Goal: Task Accomplishment & Management: Complete application form

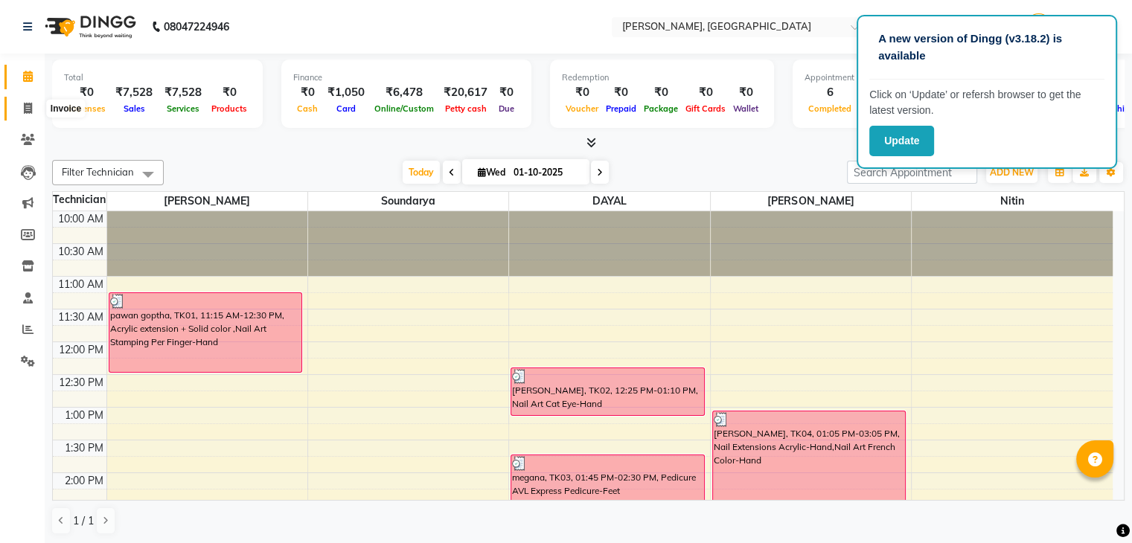
click at [32, 101] on span at bounding box center [28, 108] width 26 height 17
select select "service"
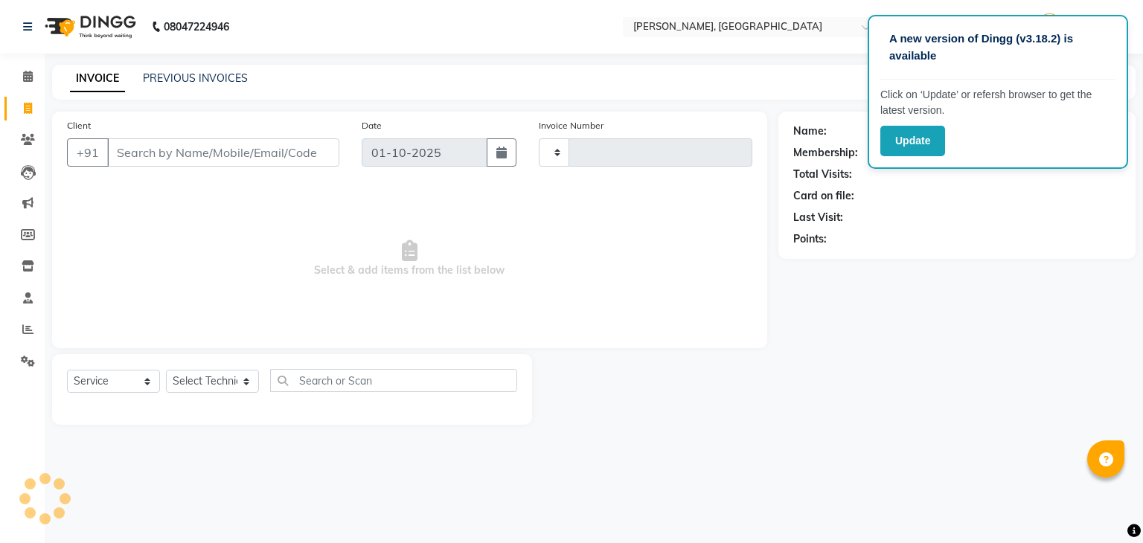
type input "1024"
select select "4495"
drag, startPoint x: 217, startPoint y: 386, endPoint x: 189, endPoint y: 281, distance: 108.7
click at [189, 281] on div "Client +91 Date [DATE] Invoice Number BTH/2025-26 RED/2025-26 V/2025 V/[PHONE_N…" at bounding box center [410, 268] width 738 height 313
select select "88589"
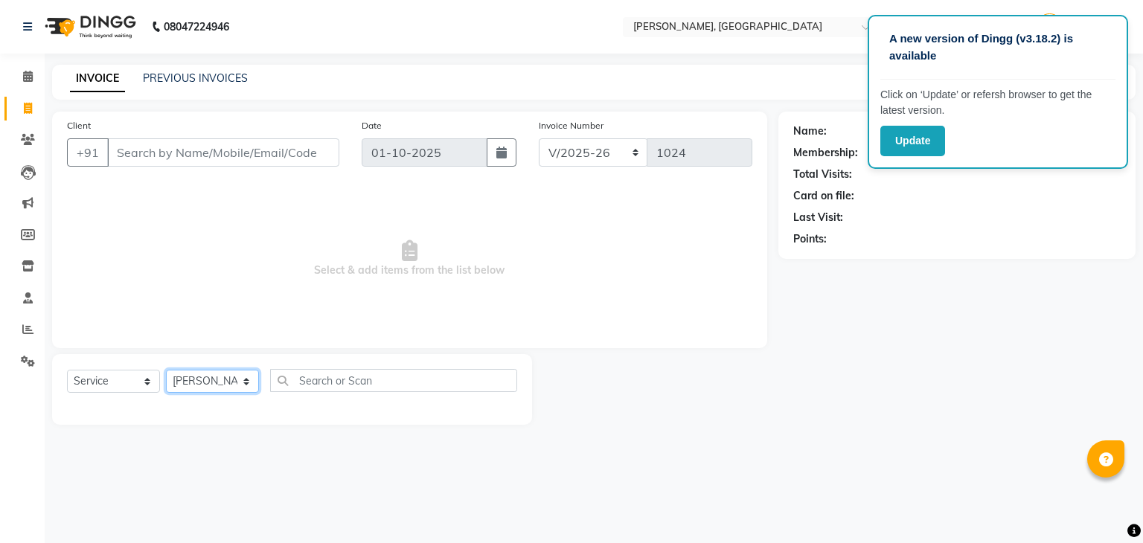
click at [166, 371] on select "Select Technician Admin [PERSON_NAME] Manager [PERSON_NAME]" at bounding box center [212, 381] width 93 height 23
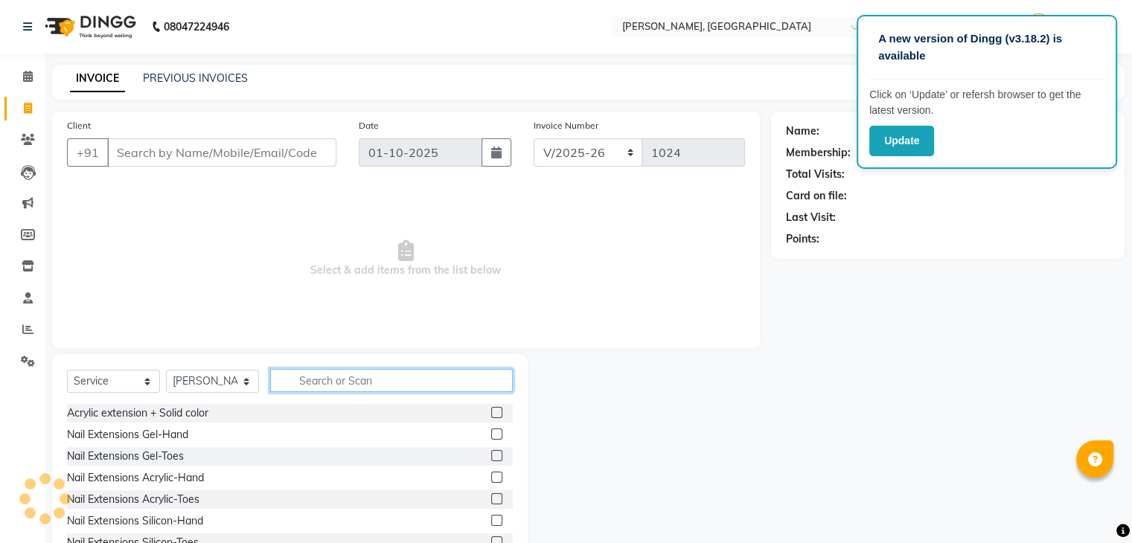
click at [307, 376] on input "text" at bounding box center [391, 380] width 243 height 23
click at [310, 383] on input "text" at bounding box center [391, 380] width 243 height 23
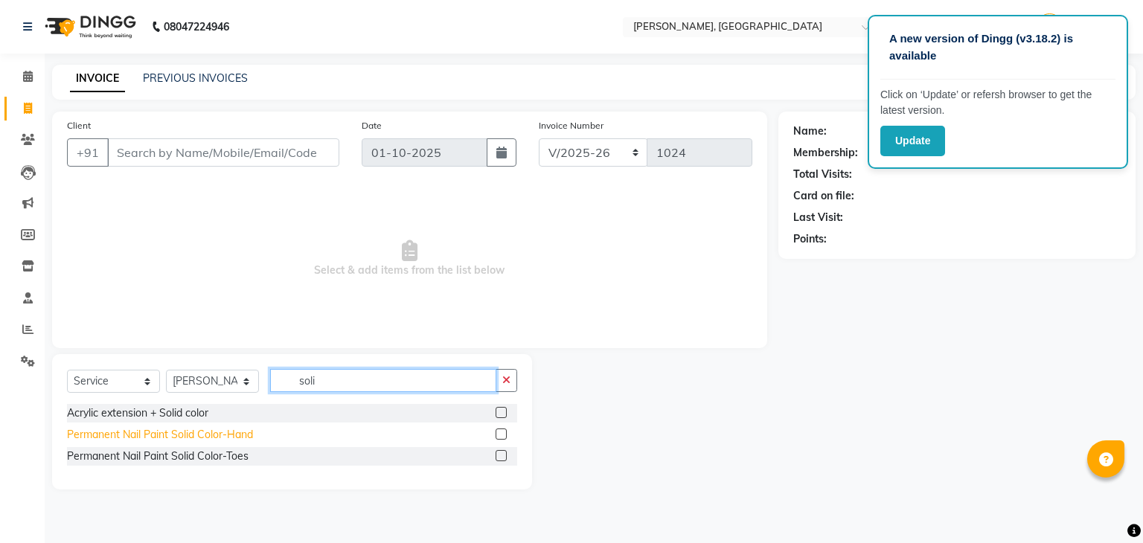
type input "soli"
click at [184, 432] on div "Permanent Nail Paint Solid Color-Hand" at bounding box center [160, 435] width 186 height 16
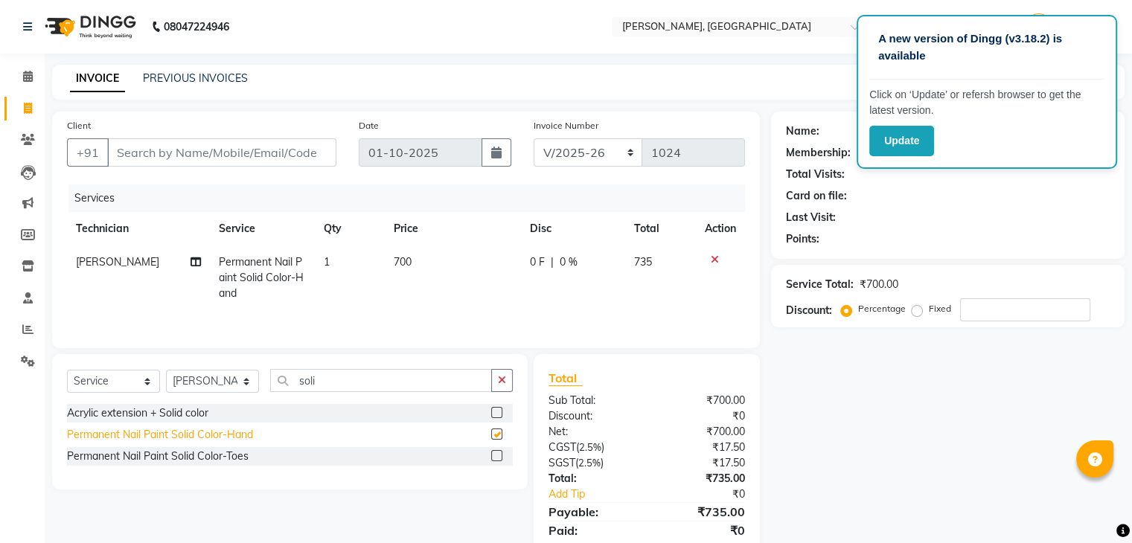
checkbox input "false"
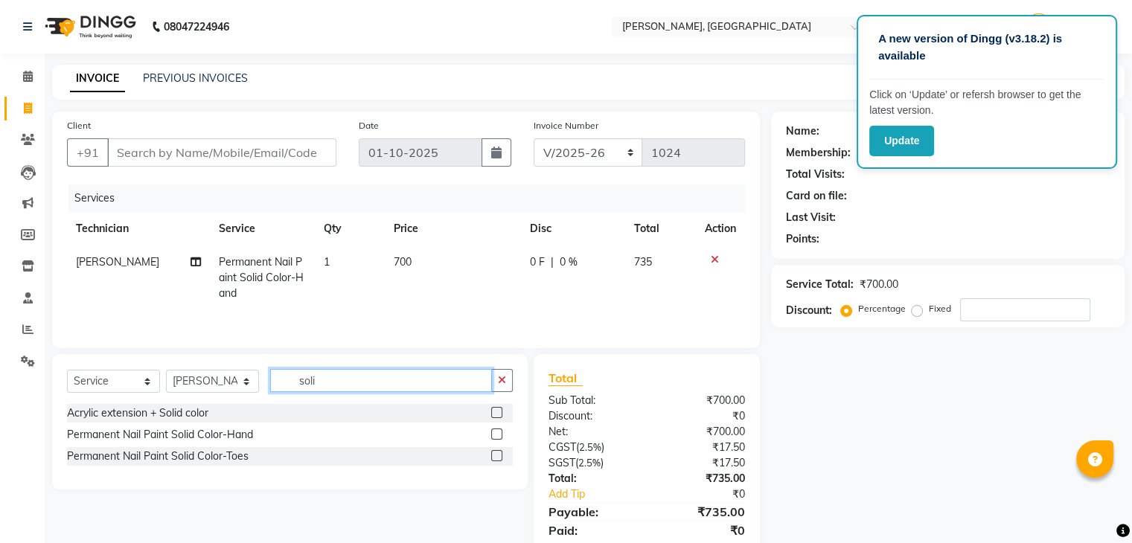
click at [346, 373] on input "soli" at bounding box center [381, 380] width 222 height 23
type input "s"
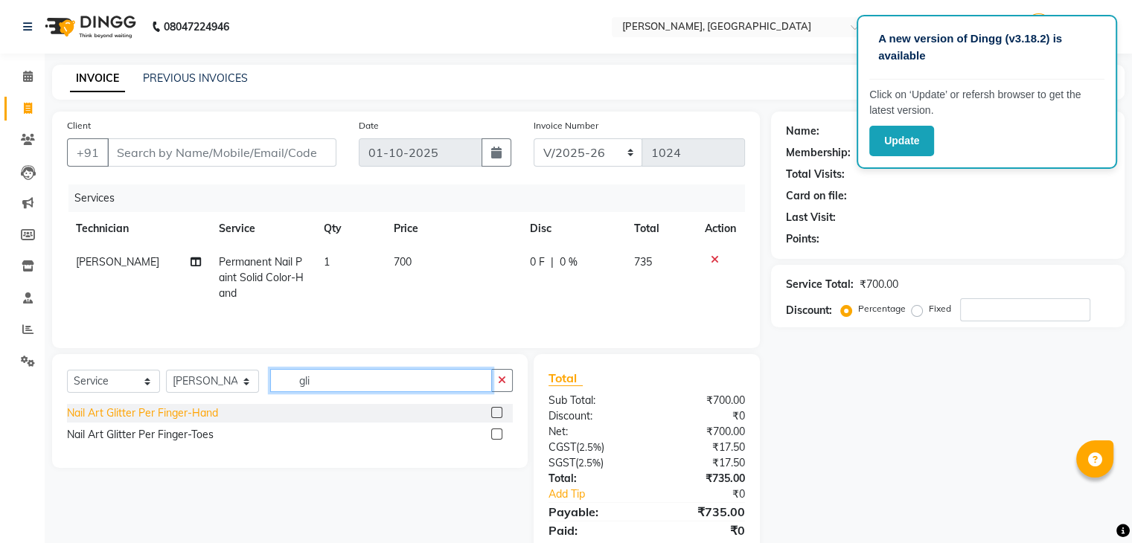
type input "gli"
click at [179, 409] on div "Nail Art Glitter Per Finger-Hand" at bounding box center [142, 414] width 151 height 16
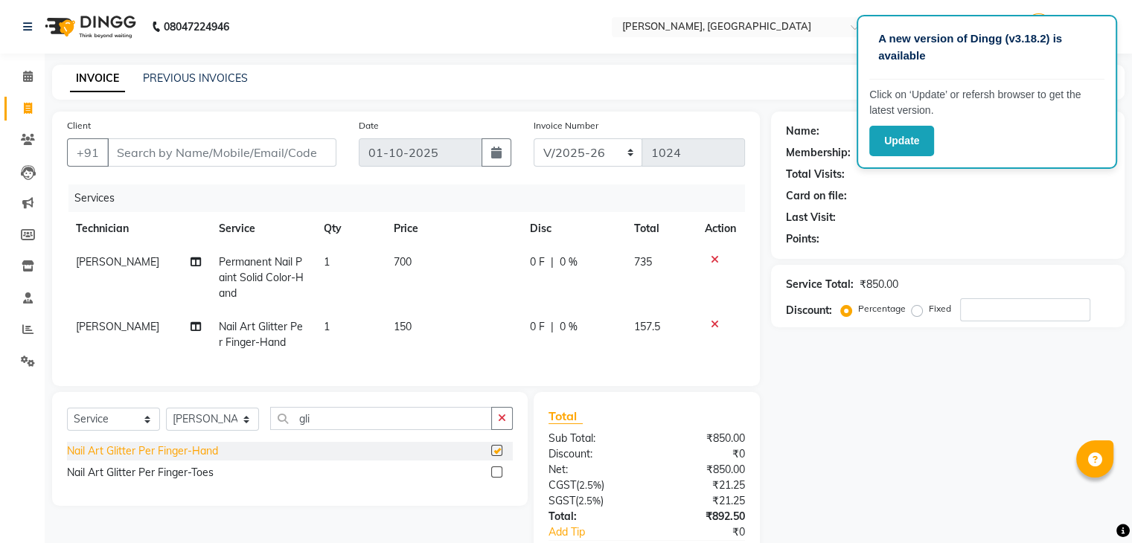
checkbox input "false"
click at [424, 334] on td "150" at bounding box center [453, 334] width 136 height 49
select select "88589"
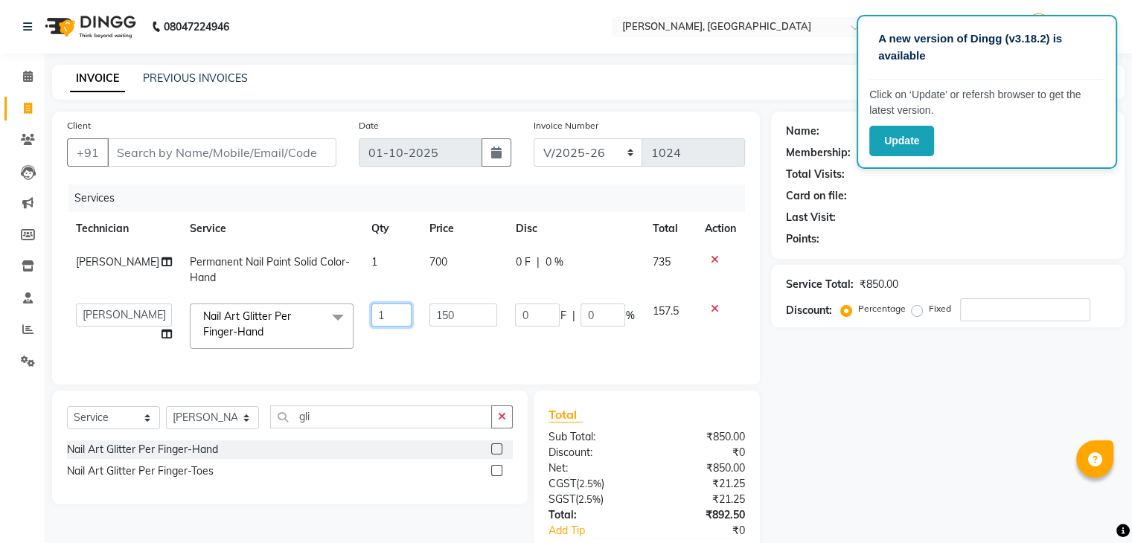
click at [380, 313] on input "1" at bounding box center [390, 315] width 39 height 23
type input "2"
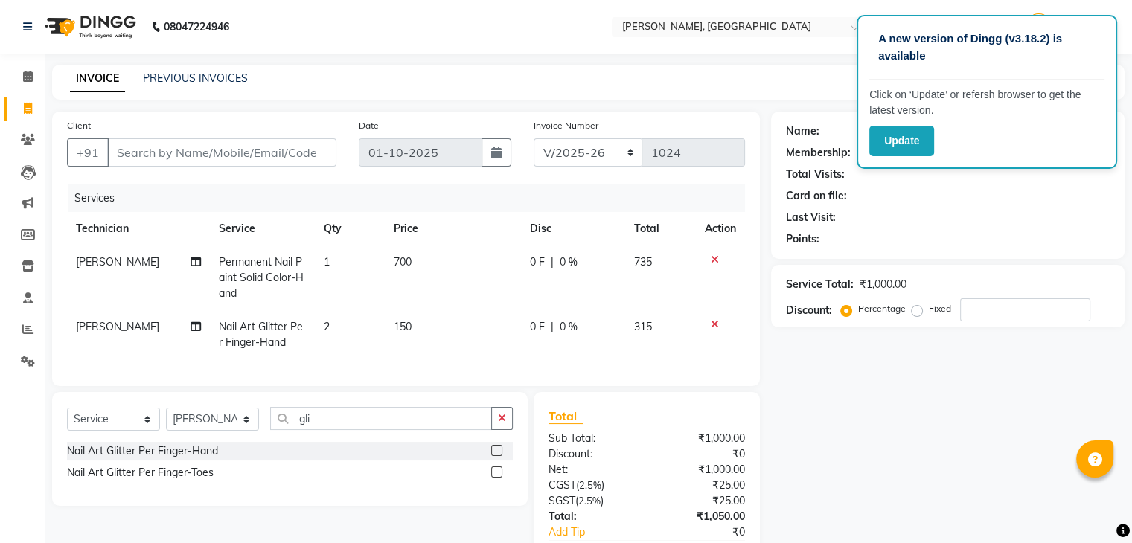
click at [453, 322] on td "150" at bounding box center [453, 334] width 136 height 49
select select "88589"
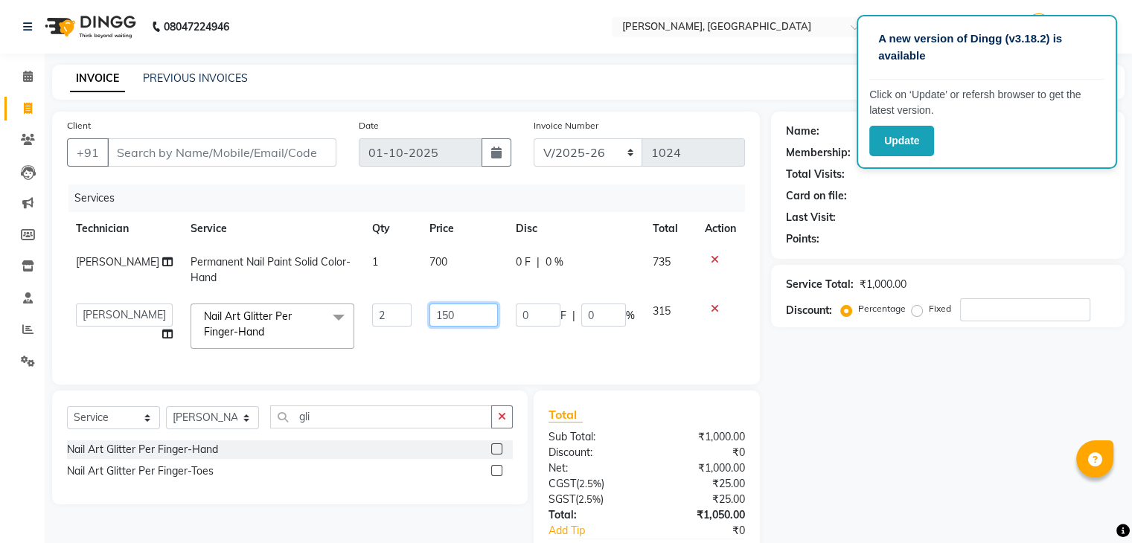
click at [453, 322] on input "150" at bounding box center [463, 315] width 68 height 23
type input "1"
type input "200"
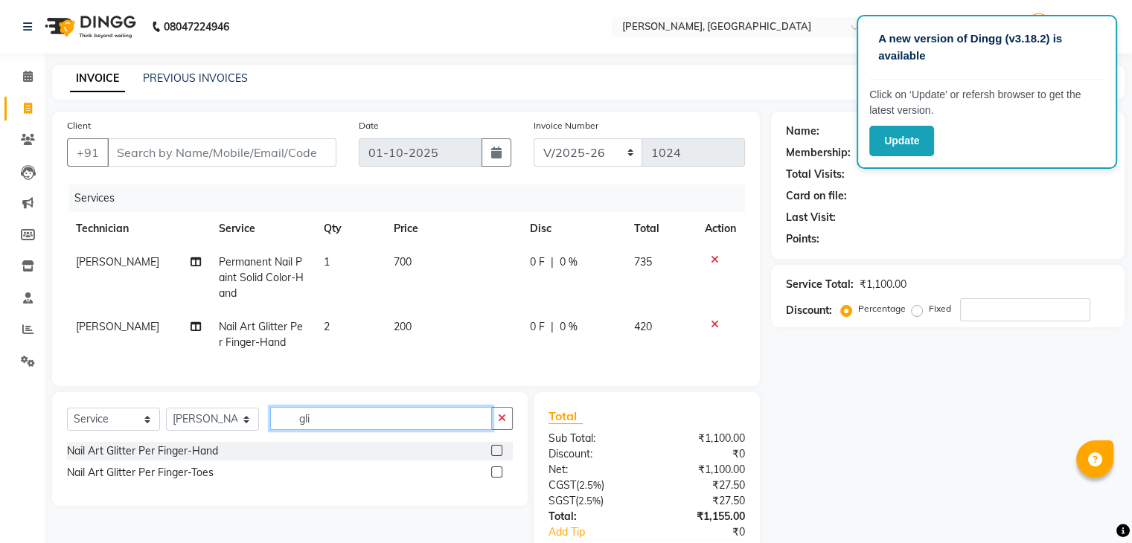
click at [467, 430] on input "gli" at bounding box center [381, 418] width 222 height 23
type input "g"
type input "ston"
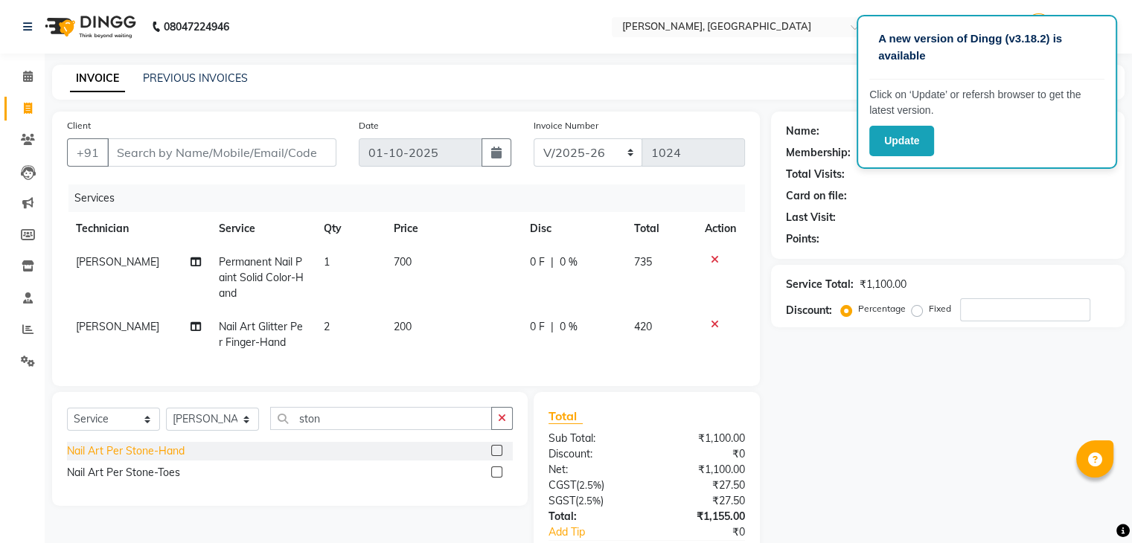
click at [178, 459] on div "Nail Art Per Stone-Hand" at bounding box center [126, 452] width 118 height 16
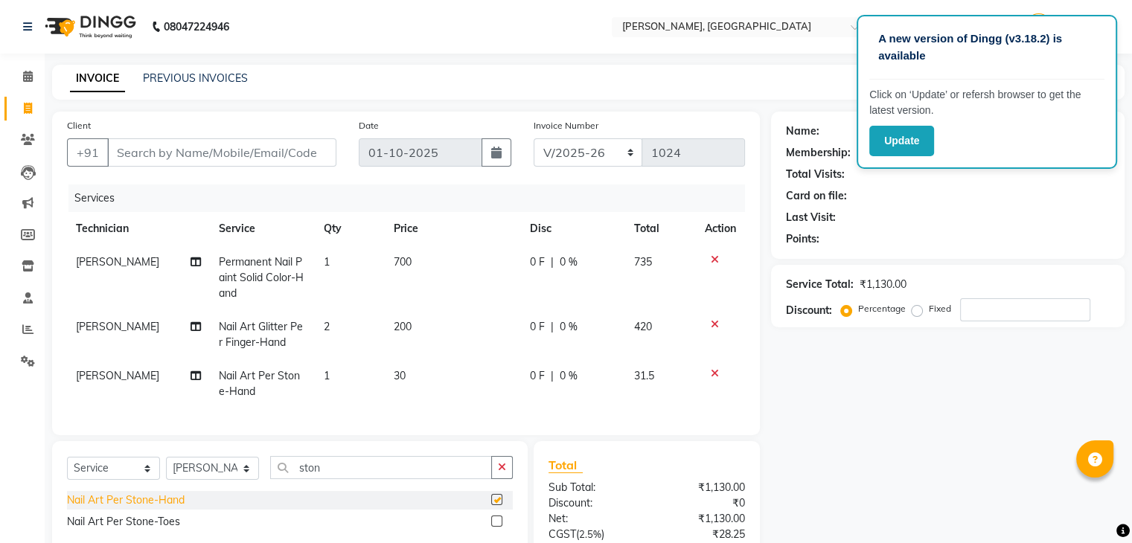
checkbox input "false"
click at [406, 378] on td "30" at bounding box center [453, 384] width 136 height 49
select select "88589"
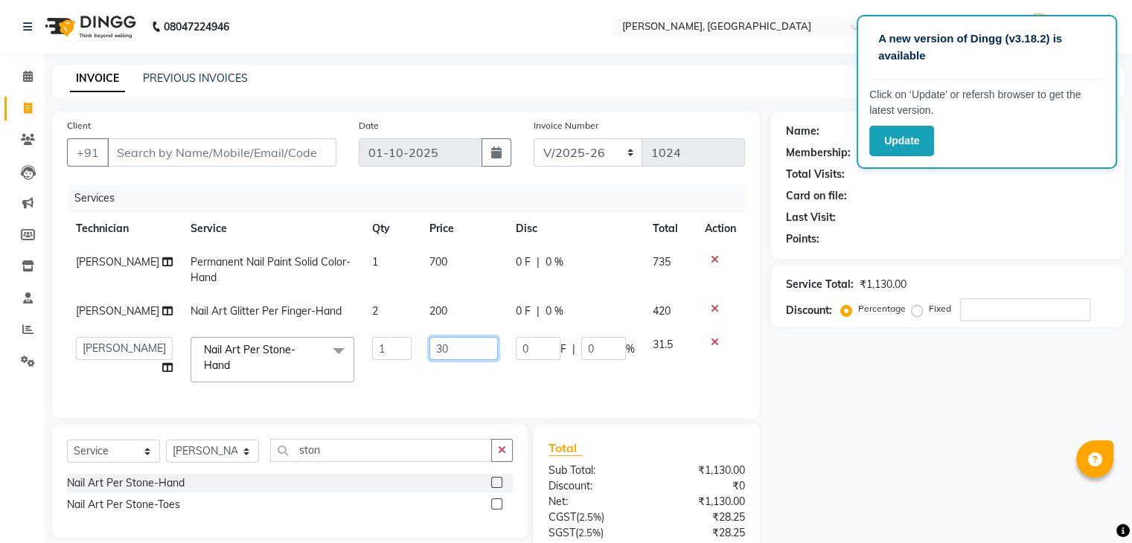
click at [443, 348] on input "30" at bounding box center [463, 348] width 68 height 23
type input "3"
type input "20"
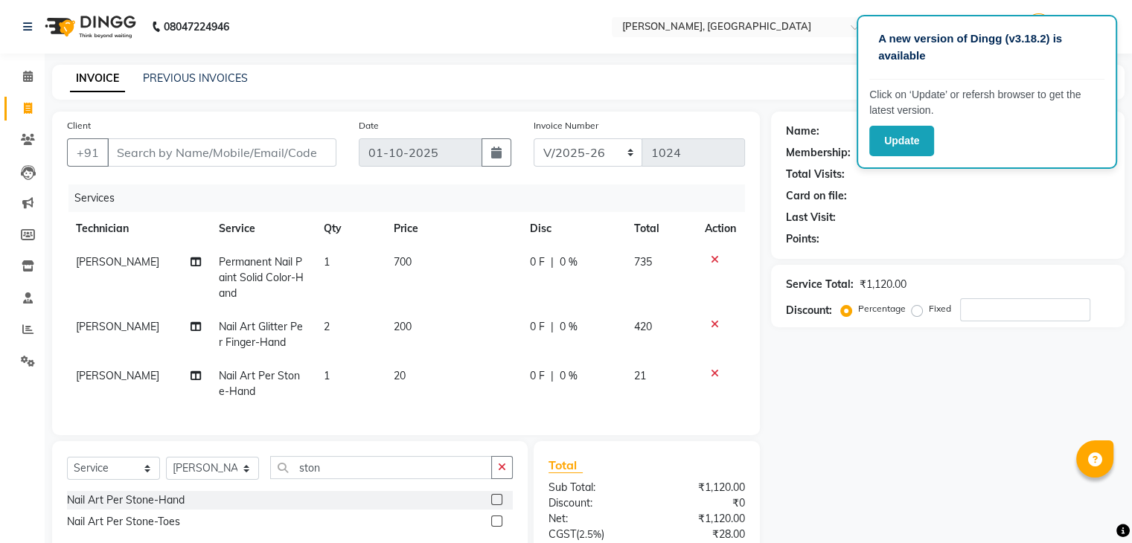
click at [343, 382] on td "1" at bounding box center [350, 384] width 70 height 49
select select "88589"
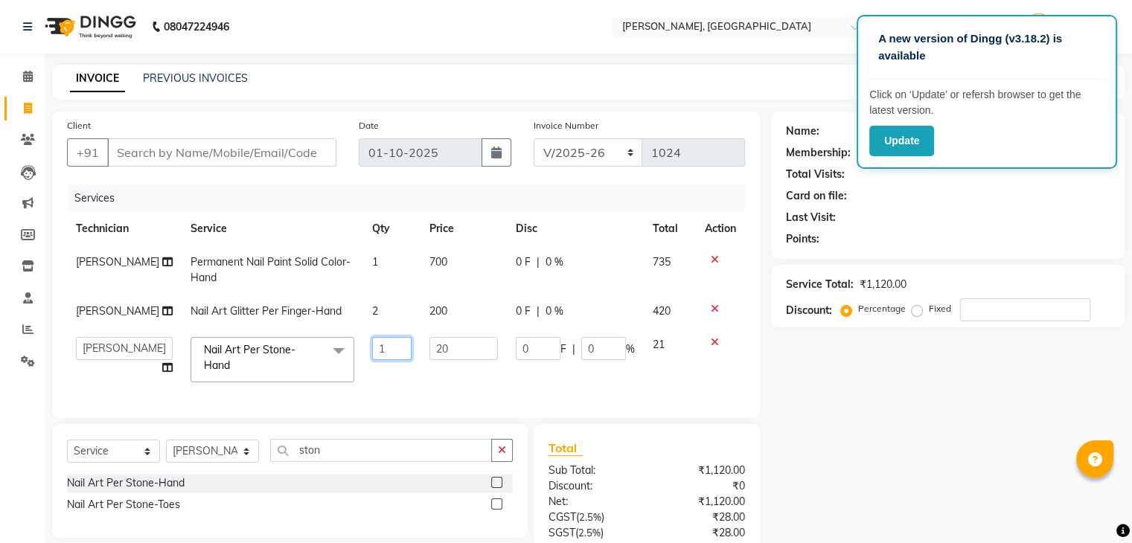
click at [375, 350] on input "1" at bounding box center [392, 348] width 40 height 23
type input "8"
click at [822, 386] on div "Name: Membership: Total Visits: Card on file: Last Visit: Points: Service Total…" at bounding box center [953, 377] width 365 height 531
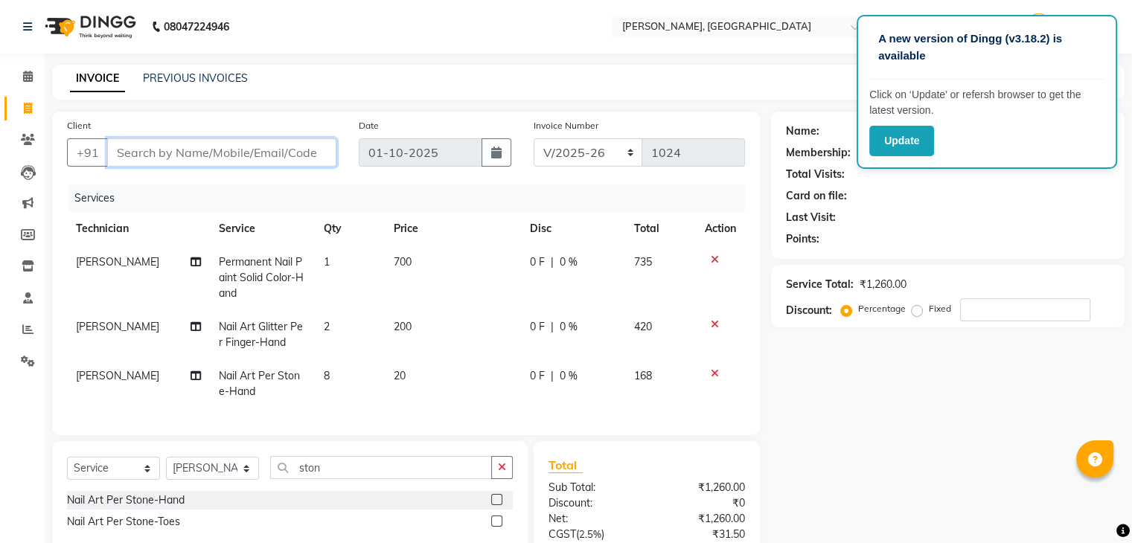
click at [282, 145] on input "Client" at bounding box center [221, 152] width 229 height 28
type input "9"
type input "0"
type input "9769497478"
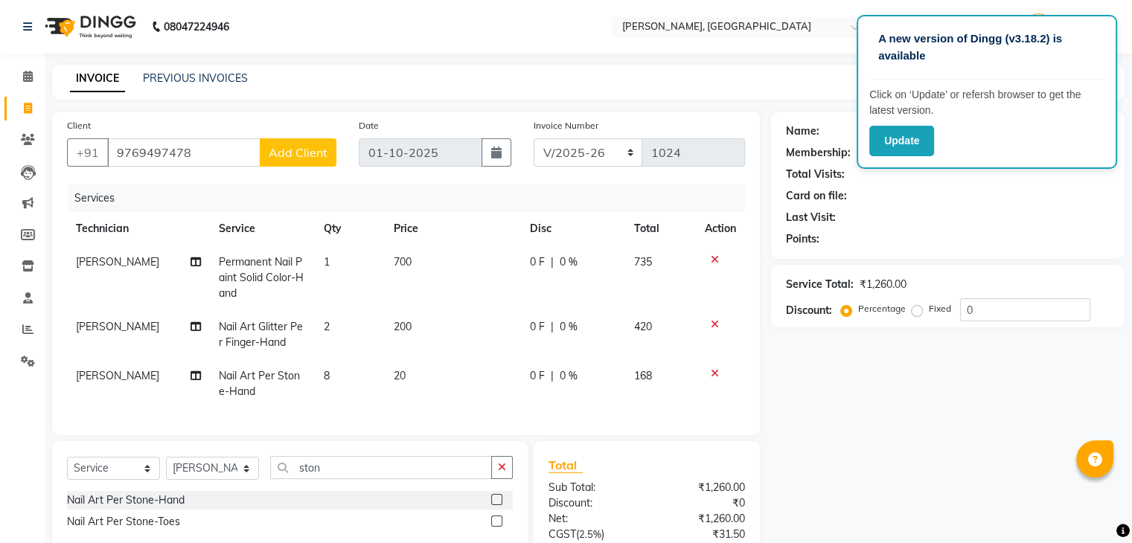
click at [322, 162] on button "Add Client" at bounding box center [298, 152] width 77 height 28
select select "21"
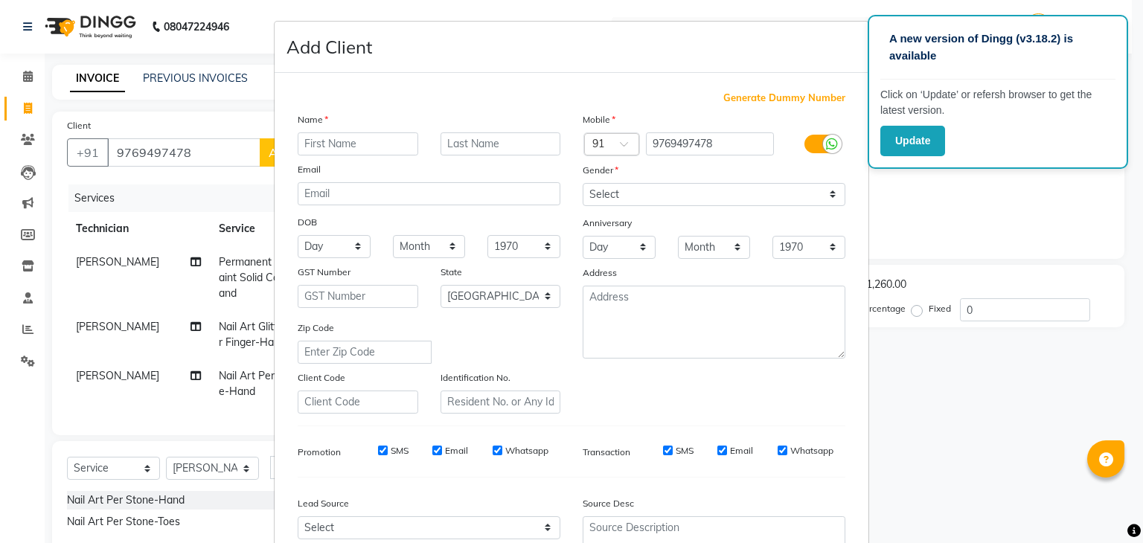
click at [351, 149] on input "text" at bounding box center [358, 143] width 121 height 23
type input "[PERSON_NAME]"
click at [621, 194] on select "Select [DEMOGRAPHIC_DATA] [DEMOGRAPHIC_DATA] Other Prefer Not To Say" at bounding box center [714, 194] width 263 height 23
select select "[DEMOGRAPHIC_DATA]"
click at [583, 184] on select "Select [DEMOGRAPHIC_DATA] [DEMOGRAPHIC_DATA] Other Prefer Not To Say" at bounding box center [714, 194] width 263 height 23
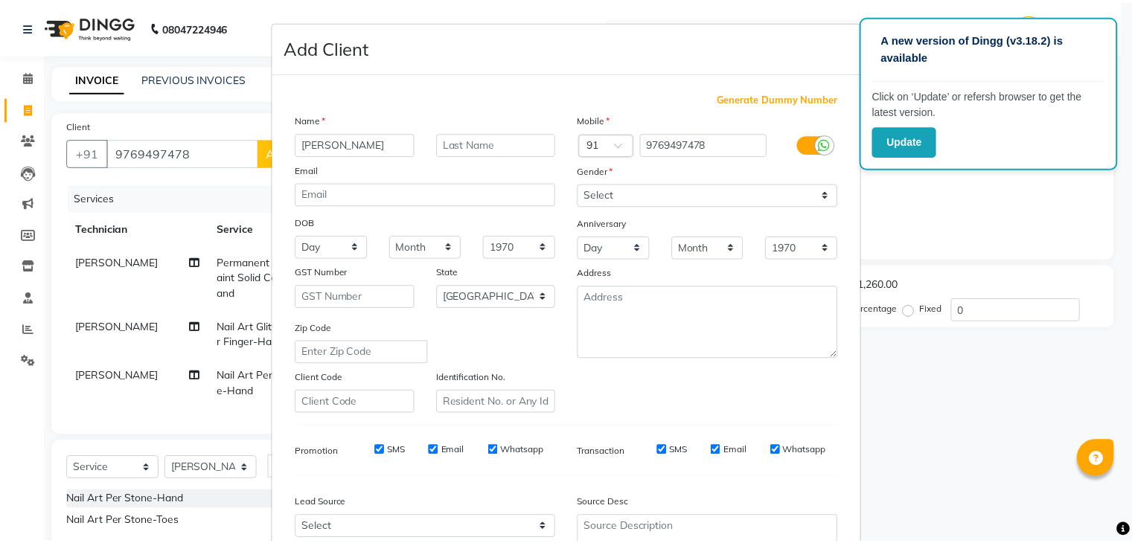
scroll to position [151, 0]
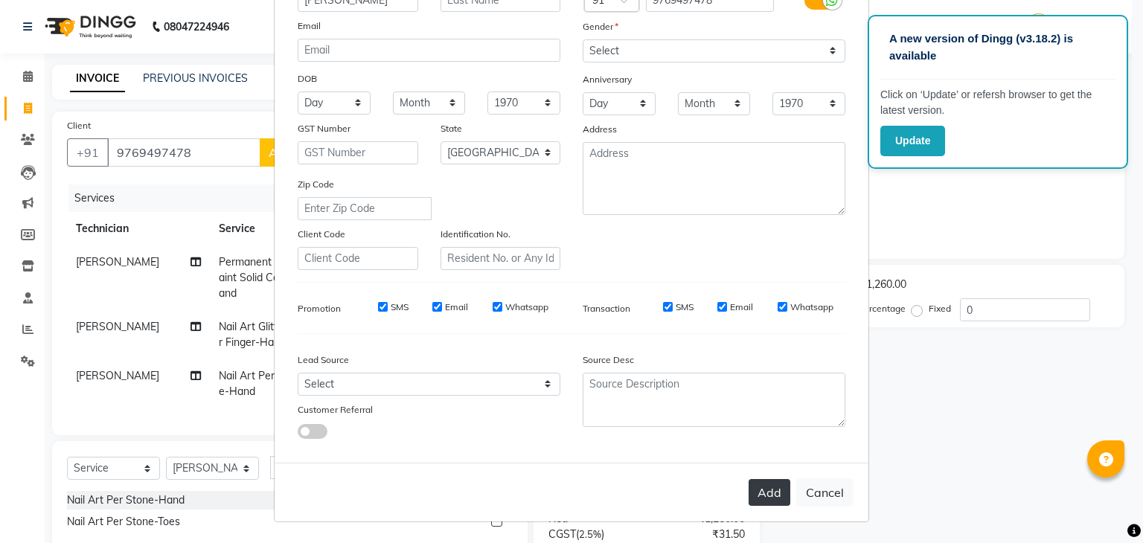
click at [764, 500] on button "Add" at bounding box center [770, 492] width 42 height 27
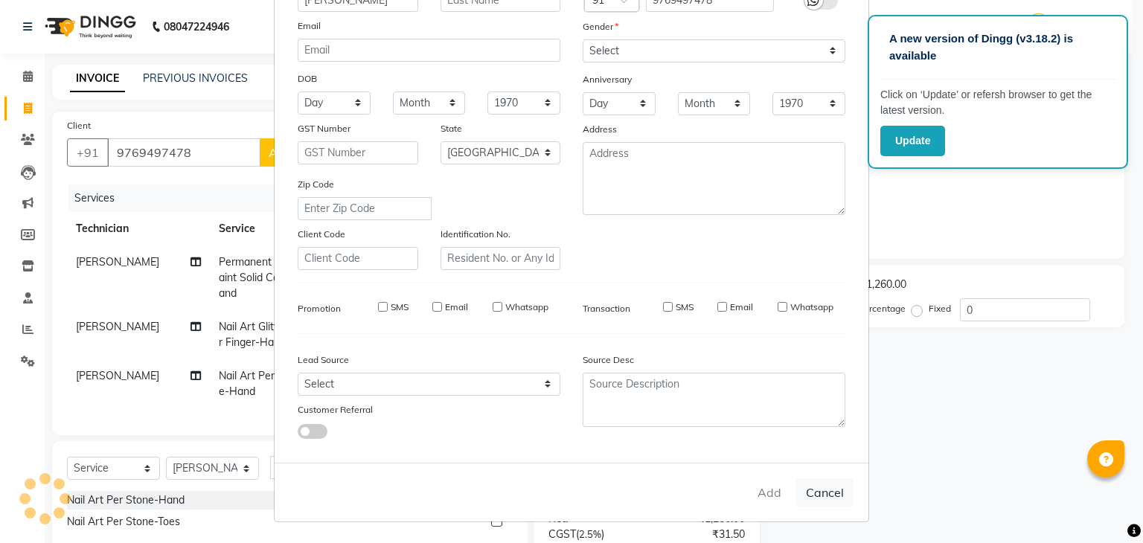
type input "97******78"
select select
select select "null"
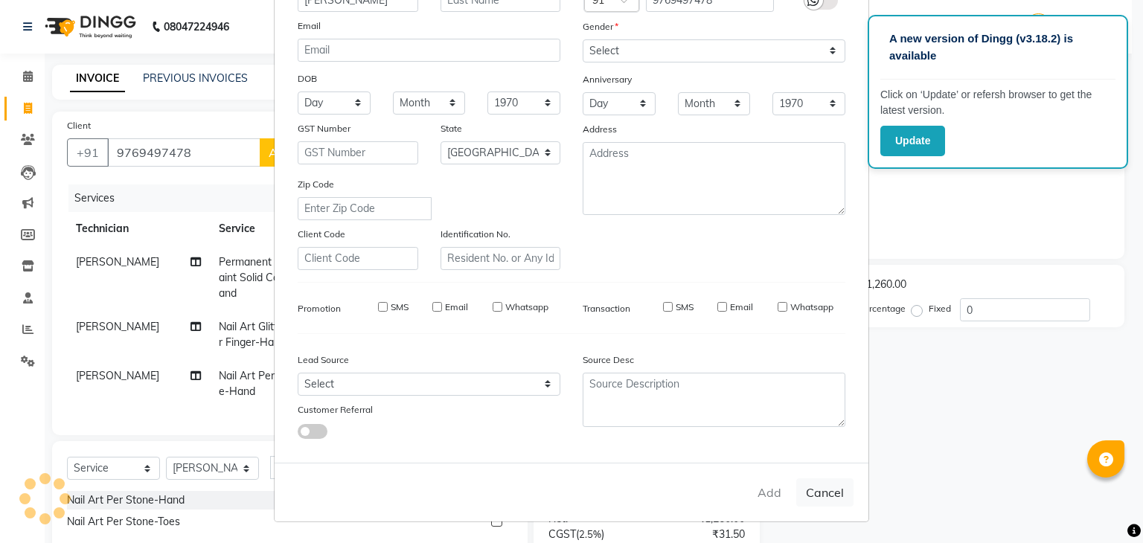
select select
checkbox input "false"
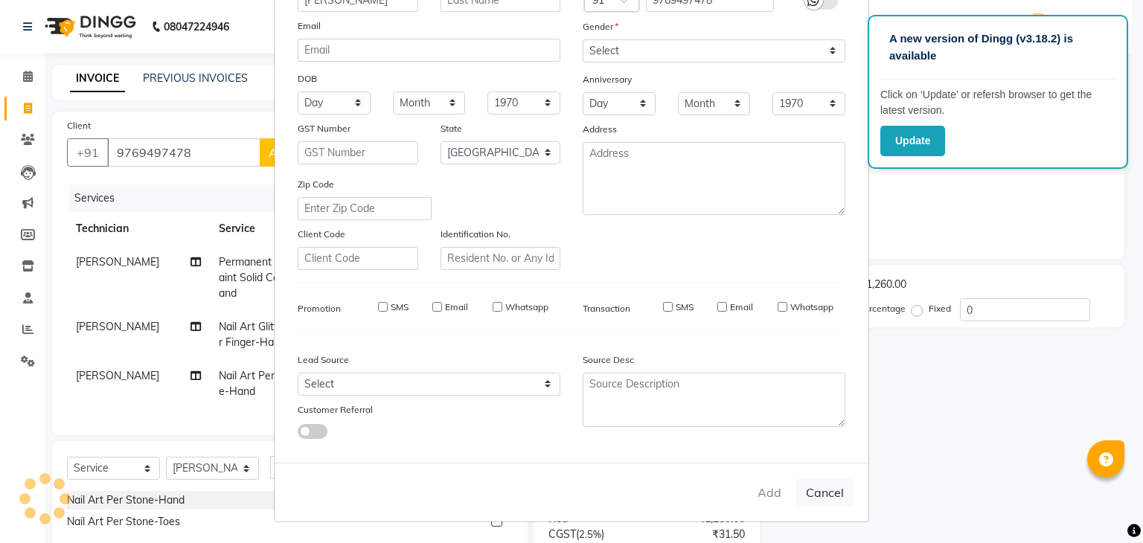
checkbox input "false"
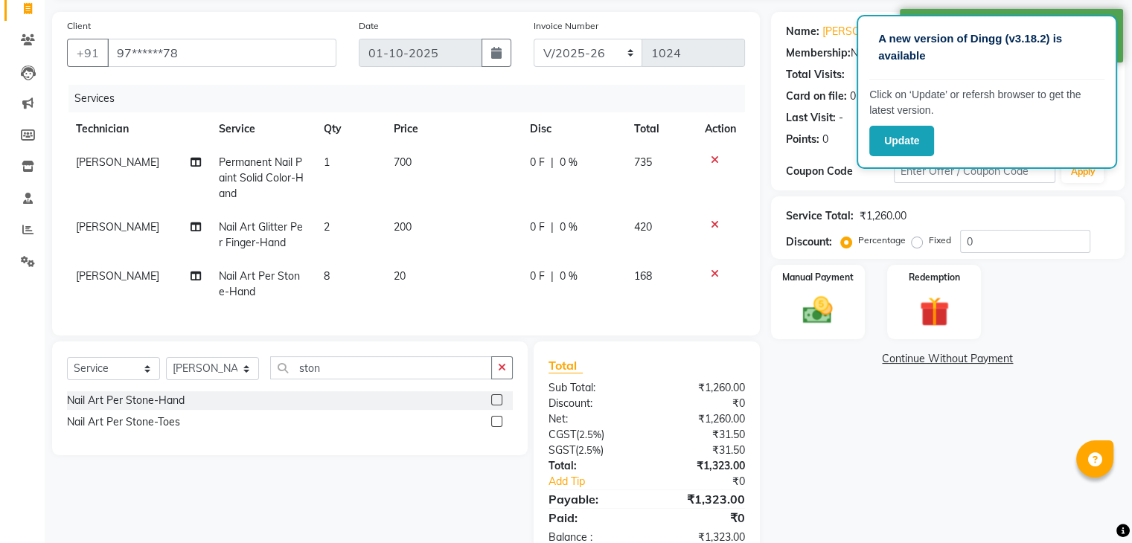
scroll to position [95, 0]
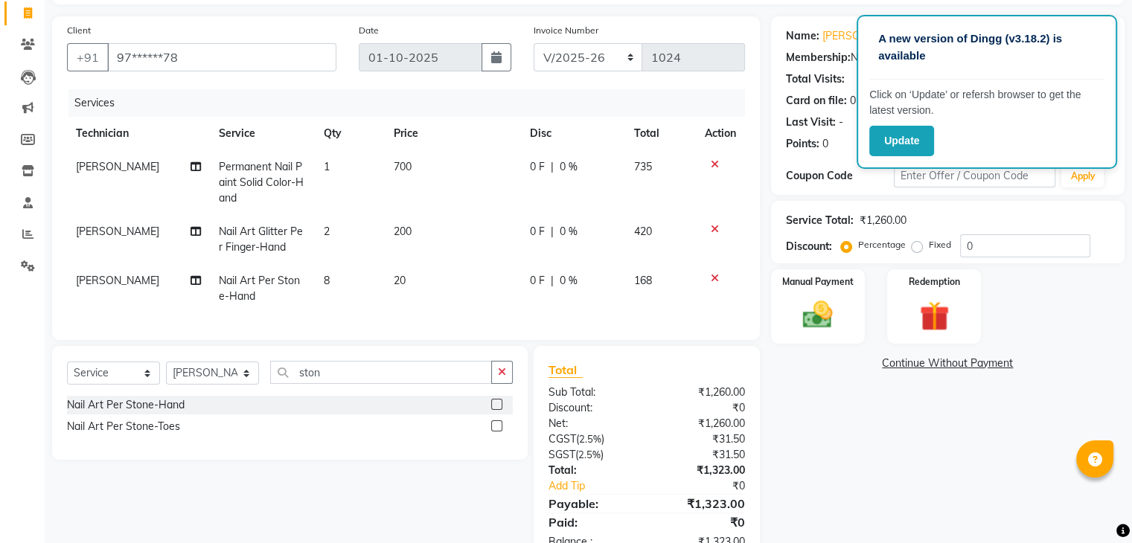
click at [412, 229] on td "200" at bounding box center [453, 239] width 136 height 49
select select "88589"
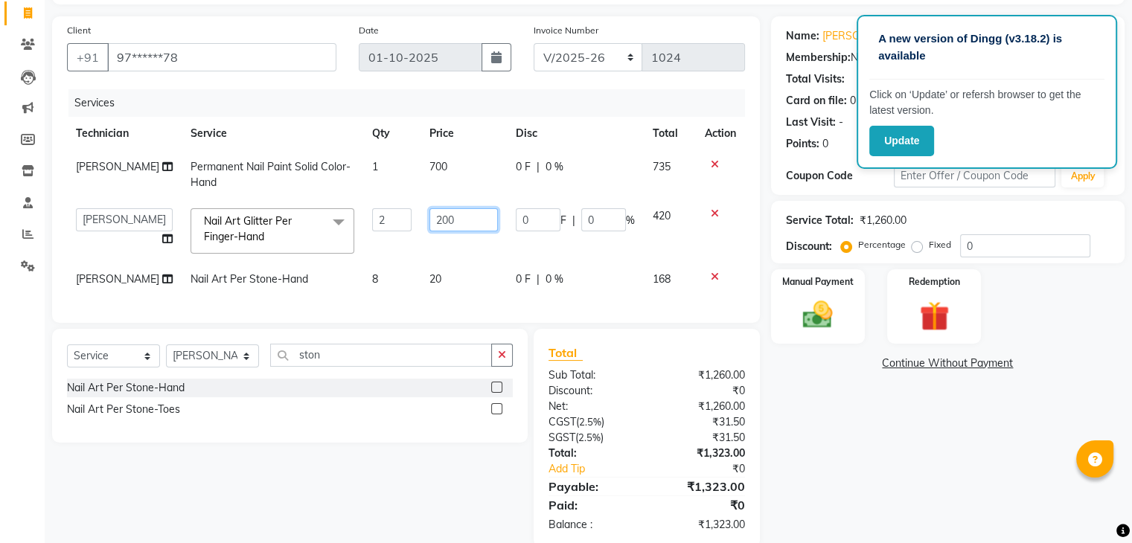
click at [445, 228] on input "200" at bounding box center [463, 219] width 68 height 23
type input "2"
type input "150"
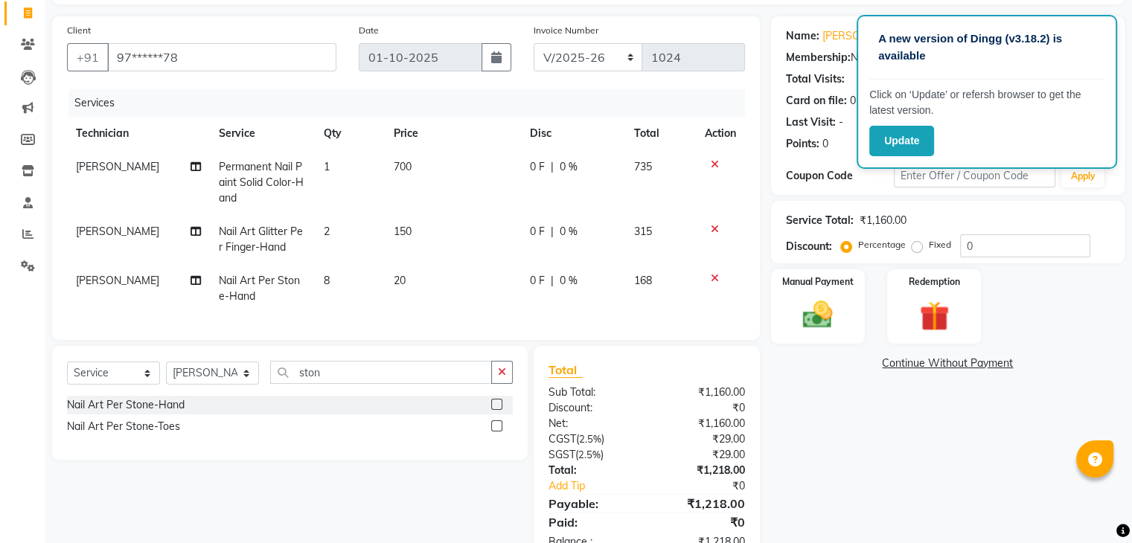
click at [991, 439] on div "Name: [PERSON_NAME] Membership: No Active Membership Total Visits: Card on file…" at bounding box center [953, 290] width 365 height 549
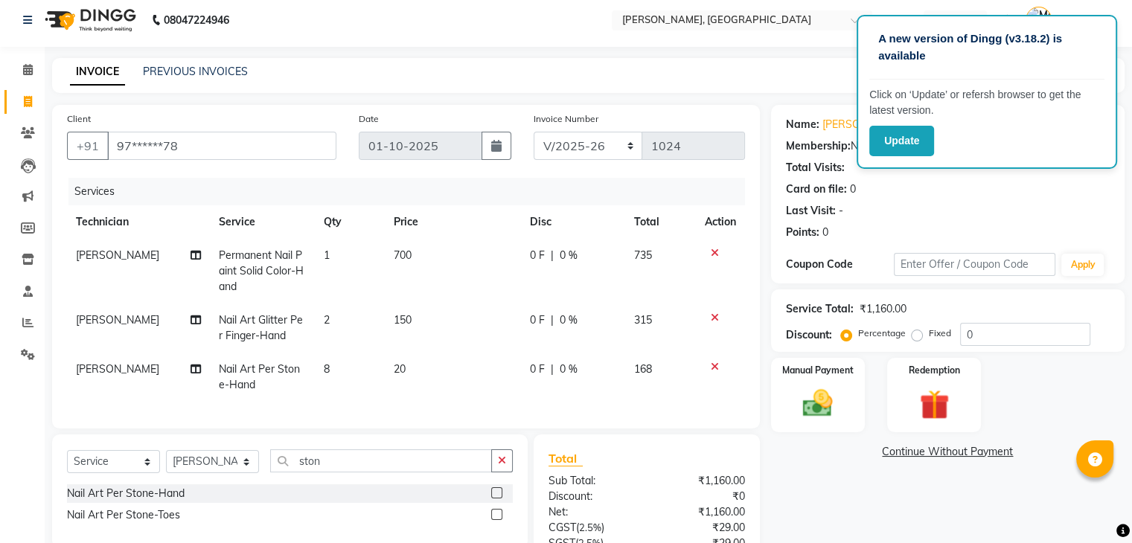
scroll to position [151, 0]
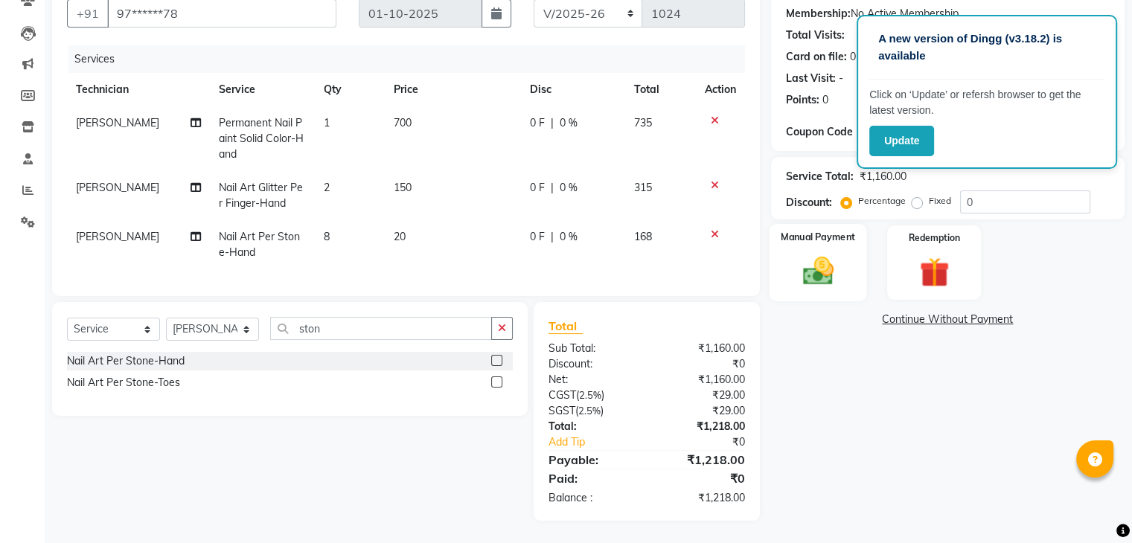
click at [817, 257] on img at bounding box center [818, 272] width 50 height 36
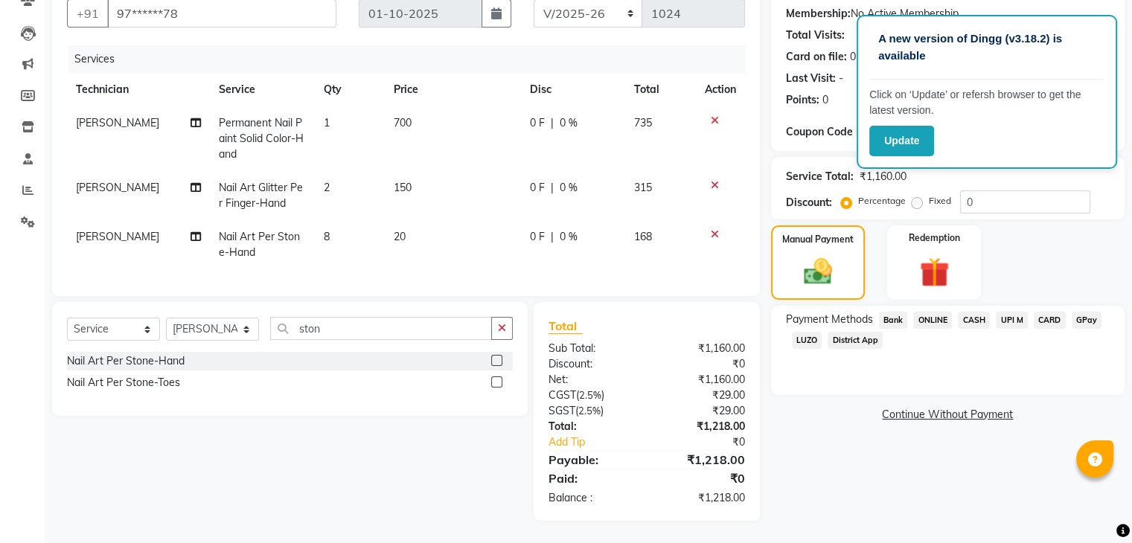
click at [1046, 312] on span "CARD" at bounding box center [1050, 320] width 32 height 17
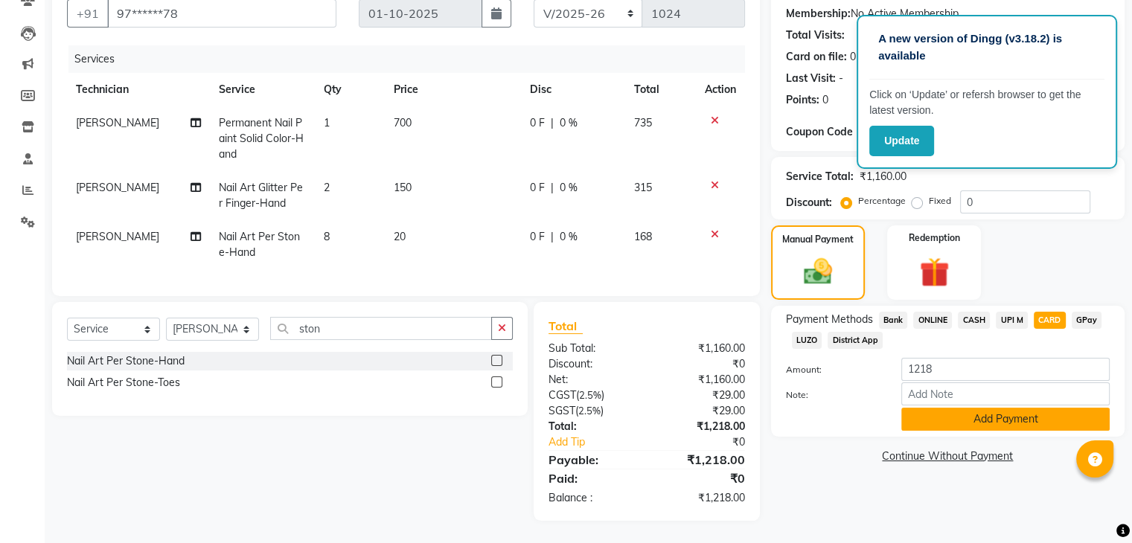
click at [1015, 411] on button "Add Payment" at bounding box center [1005, 419] width 208 height 23
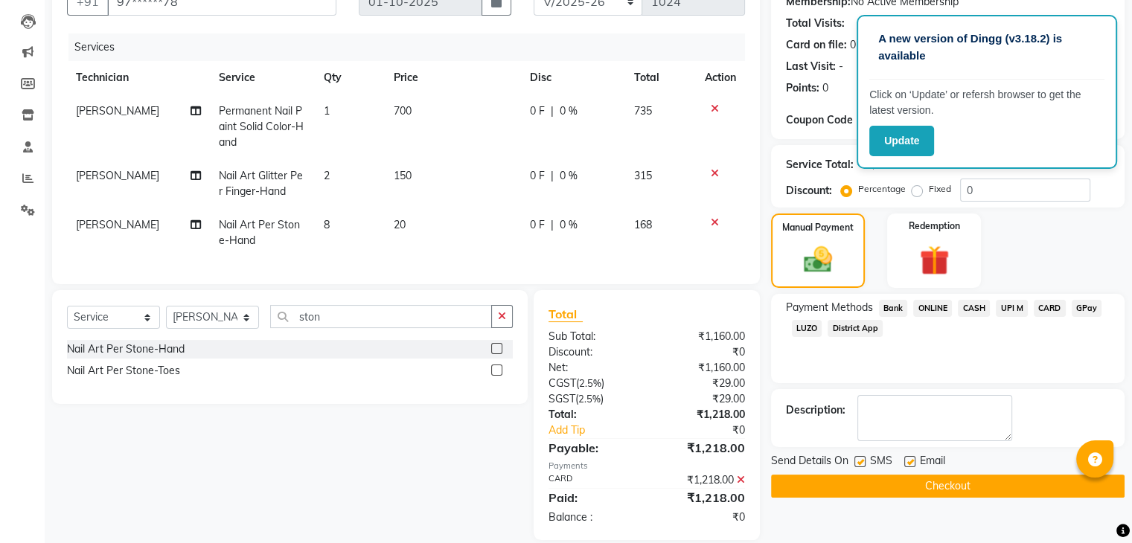
click at [980, 475] on button "Checkout" at bounding box center [948, 486] width 354 height 23
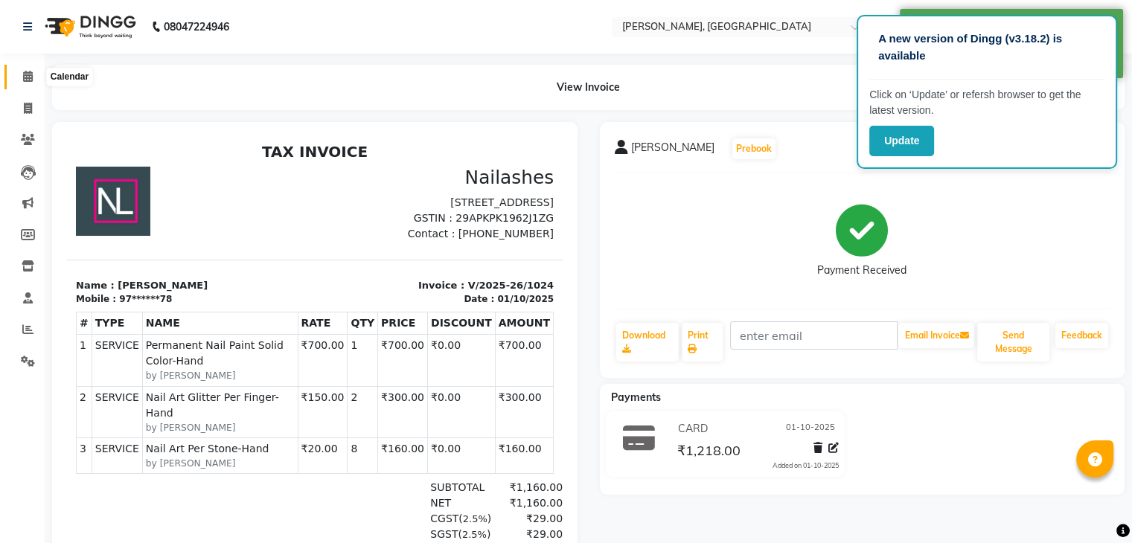
click at [26, 77] on icon at bounding box center [28, 76] width 10 height 11
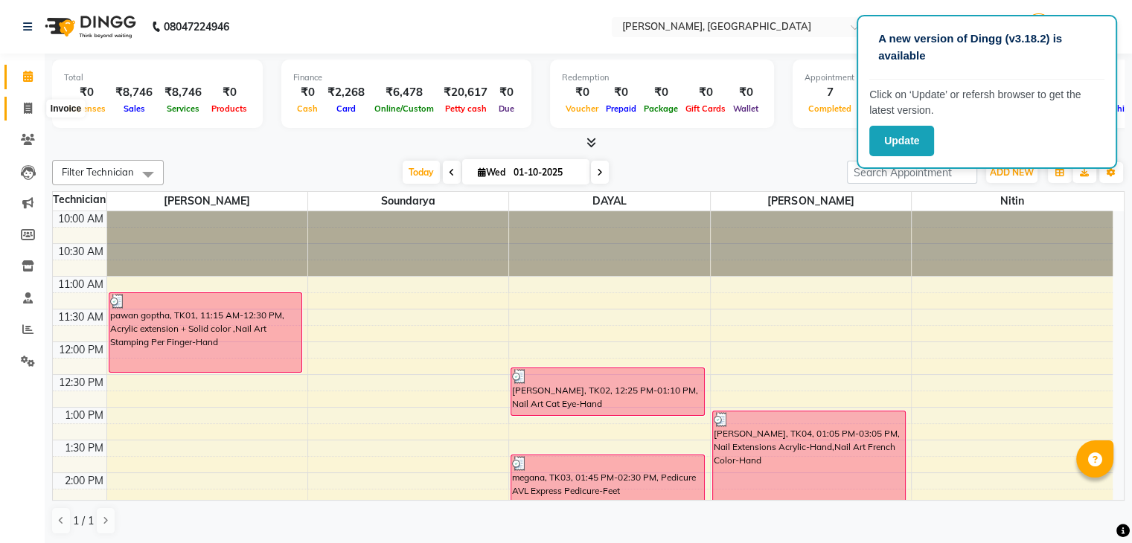
click at [24, 104] on icon at bounding box center [28, 108] width 8 height 11
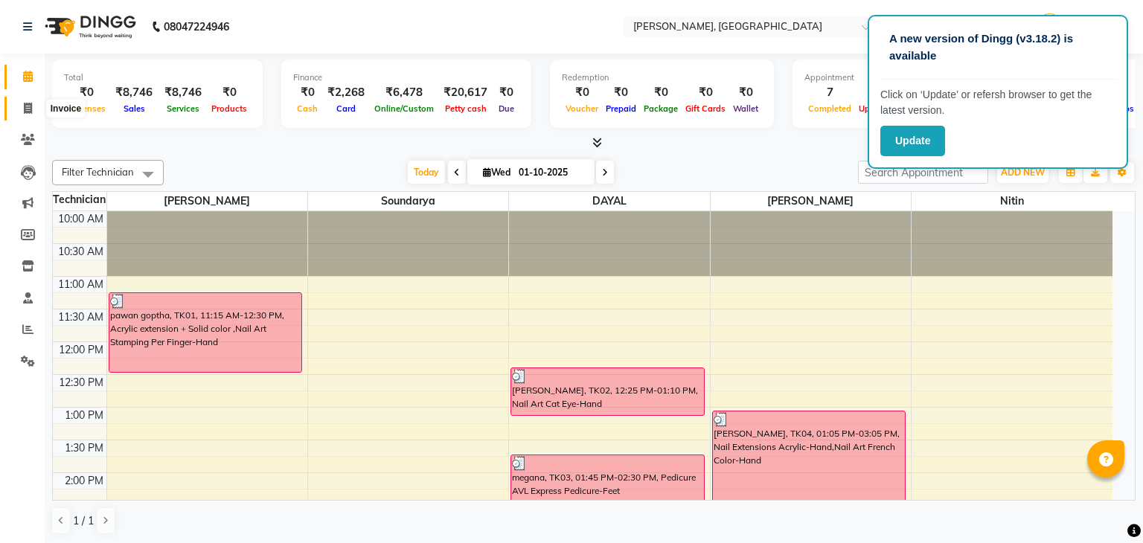
select select "service"
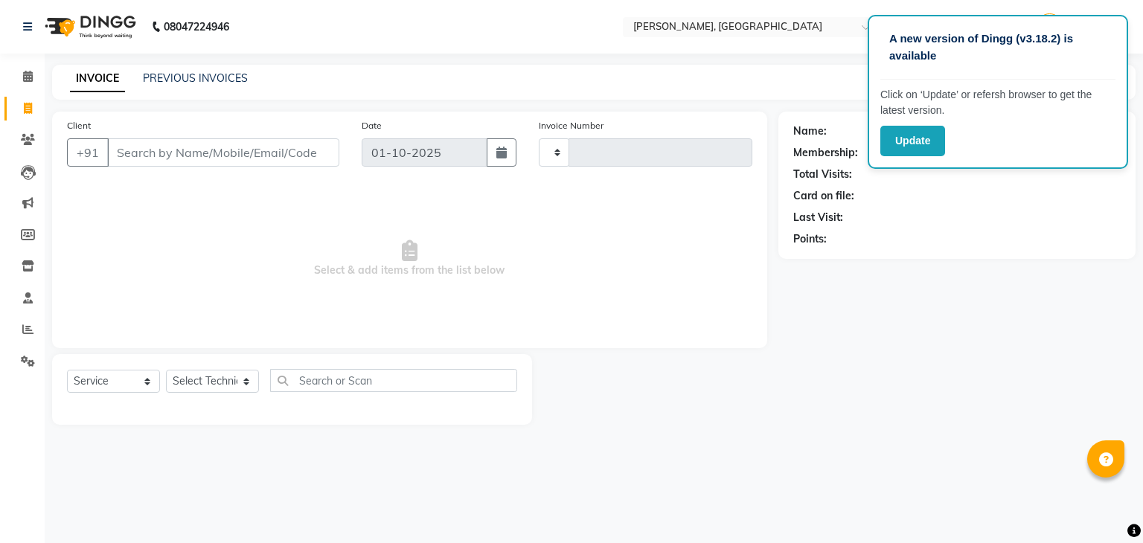
type input "1025"
select select "4495"
